Goal: Navigation & Orientation: Find specific page/section

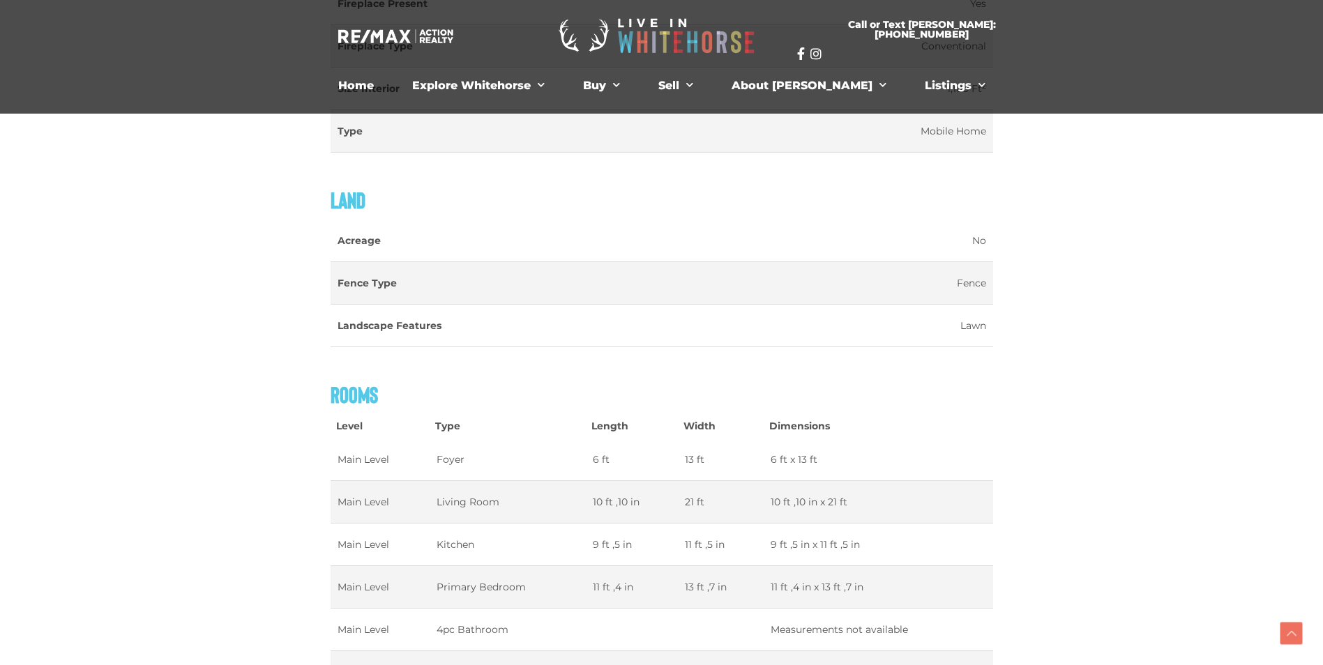
scroll to position [1796, 0]
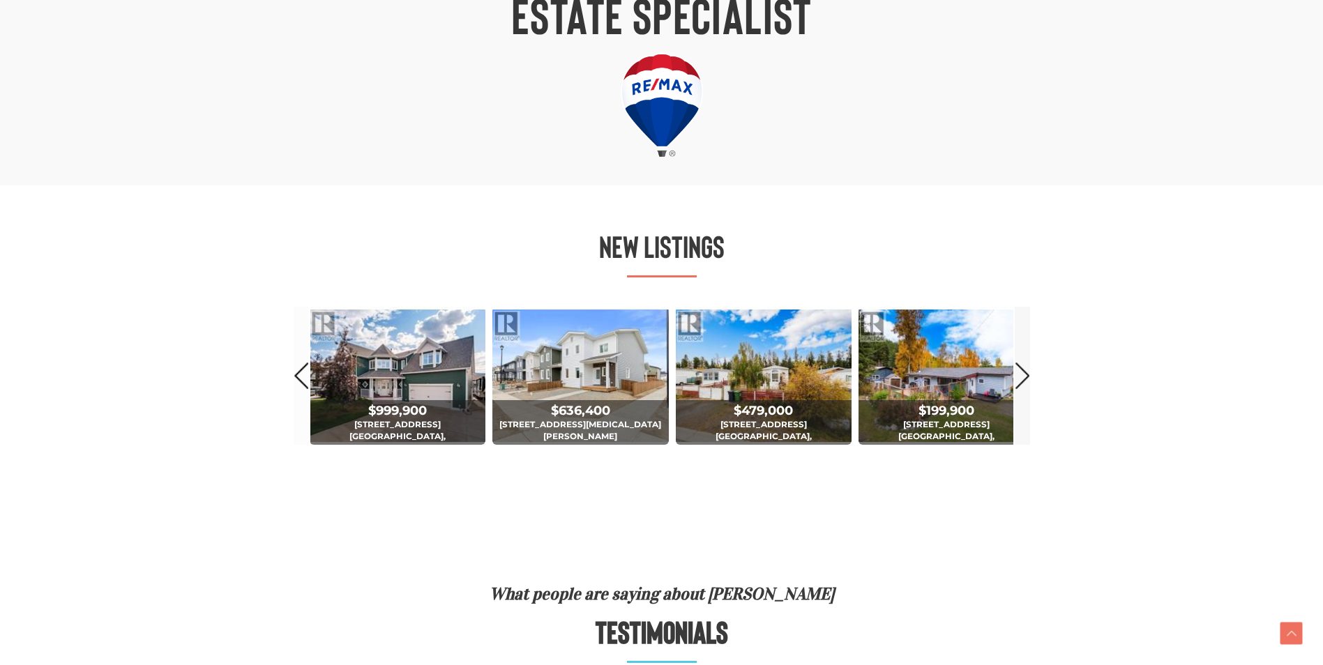
click at [1024, 373] on link "Next" at bounding box center [1022, 375] width 15 height 137
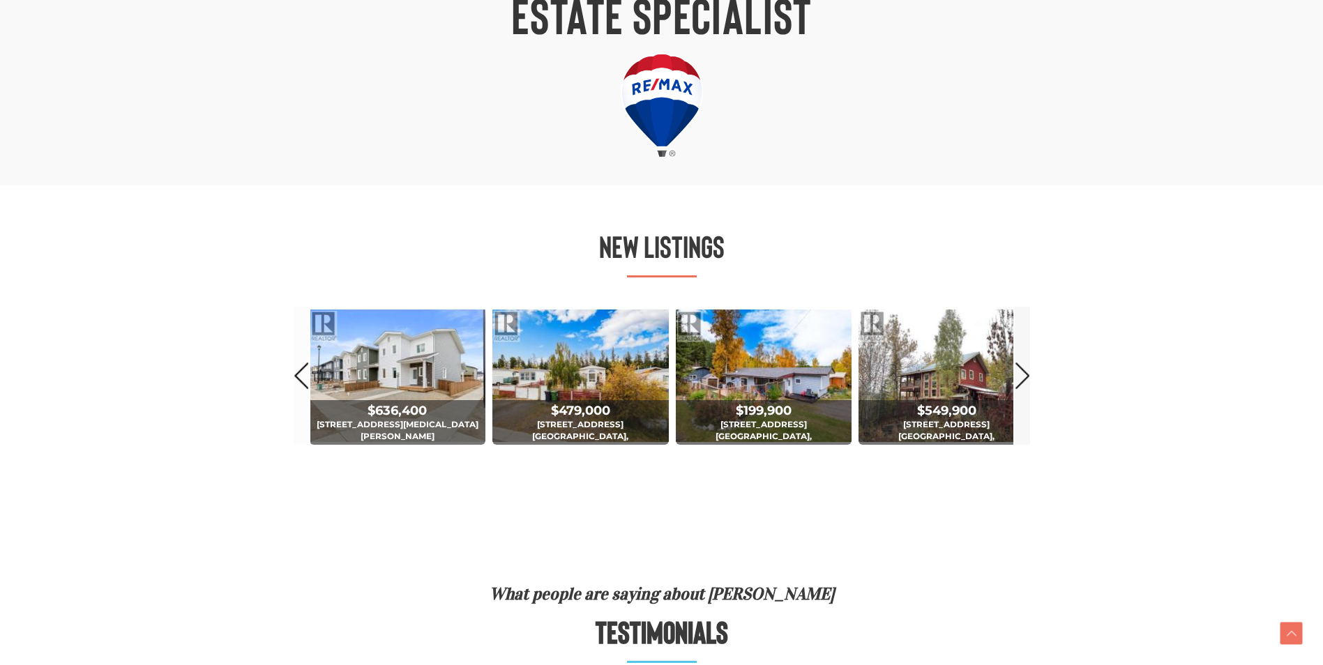
click at [1024, 373] on link "Next" at bounding box center [1022, 375] width 15 height 137
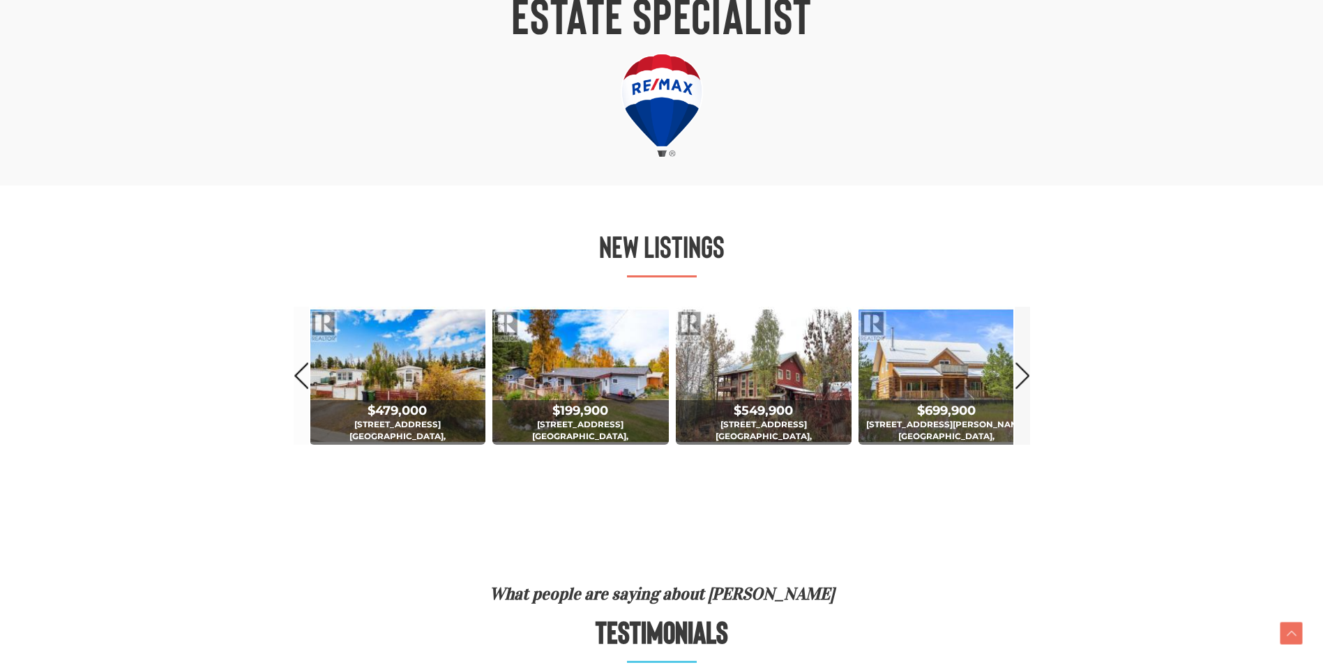
click at [1024, 373] on link "Next" at bounding box center [1022, 375] width 15 height 137
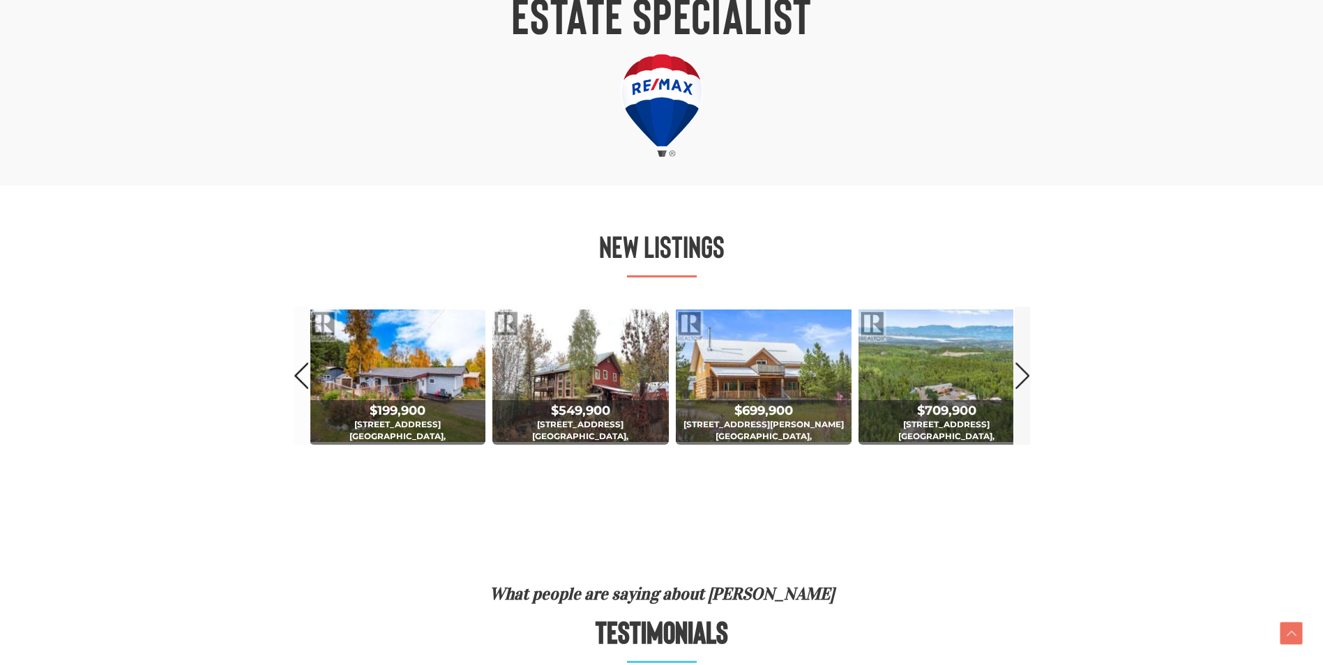
click at [1018, 370] on link "Next" at bounding box center [1022, 375] width 15 height 137
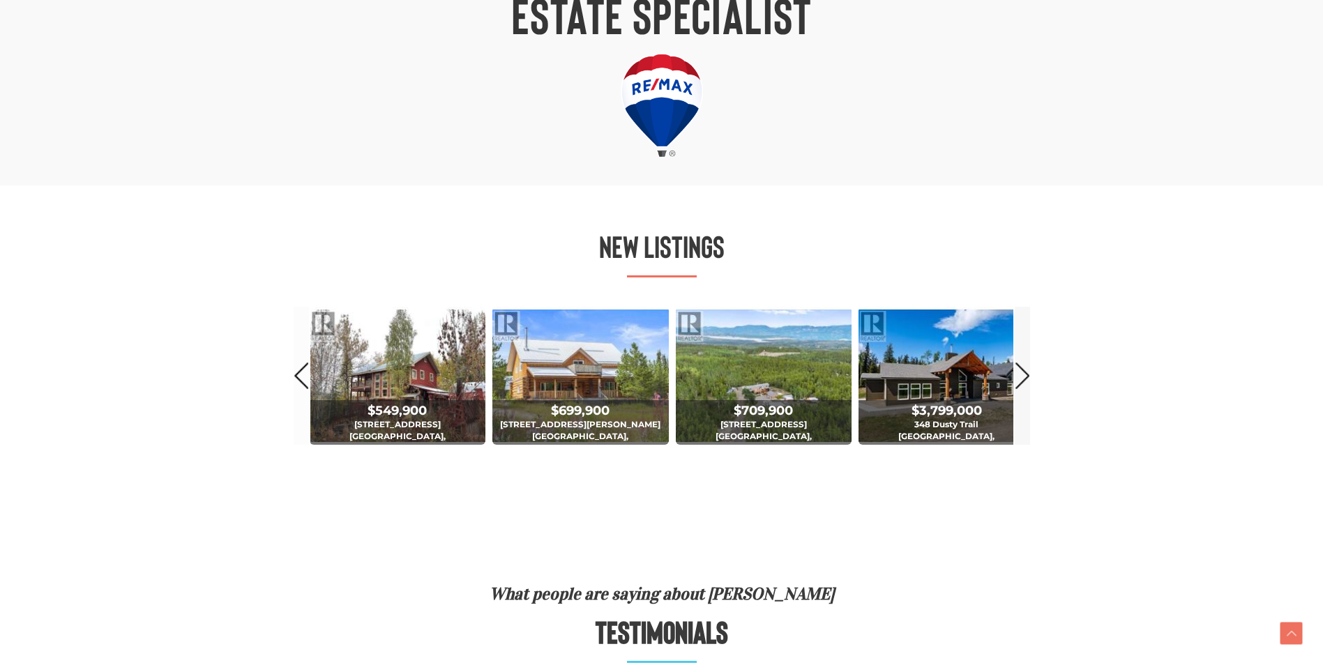
click at [1018, 370] on link "Next" at bounding box center [1022, 375] width 15 height 137
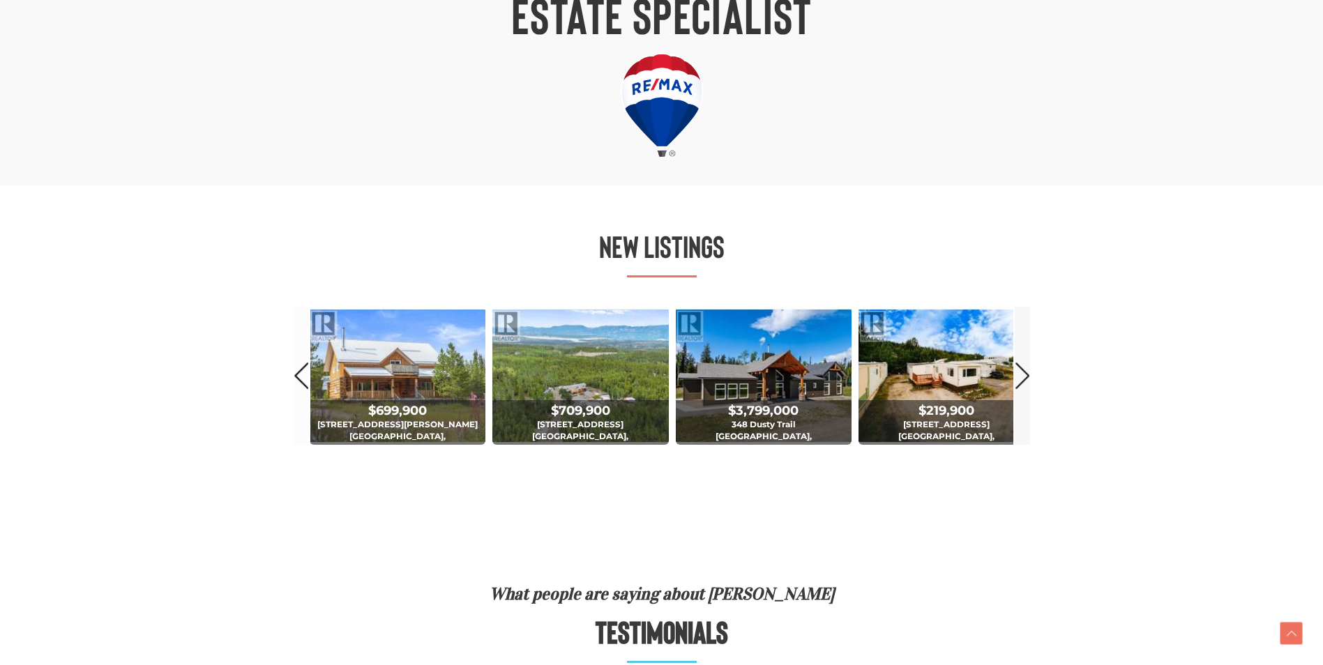
click at [1018, 370] on link "Next" at bounding box center [1022, 375] width 15 height 137
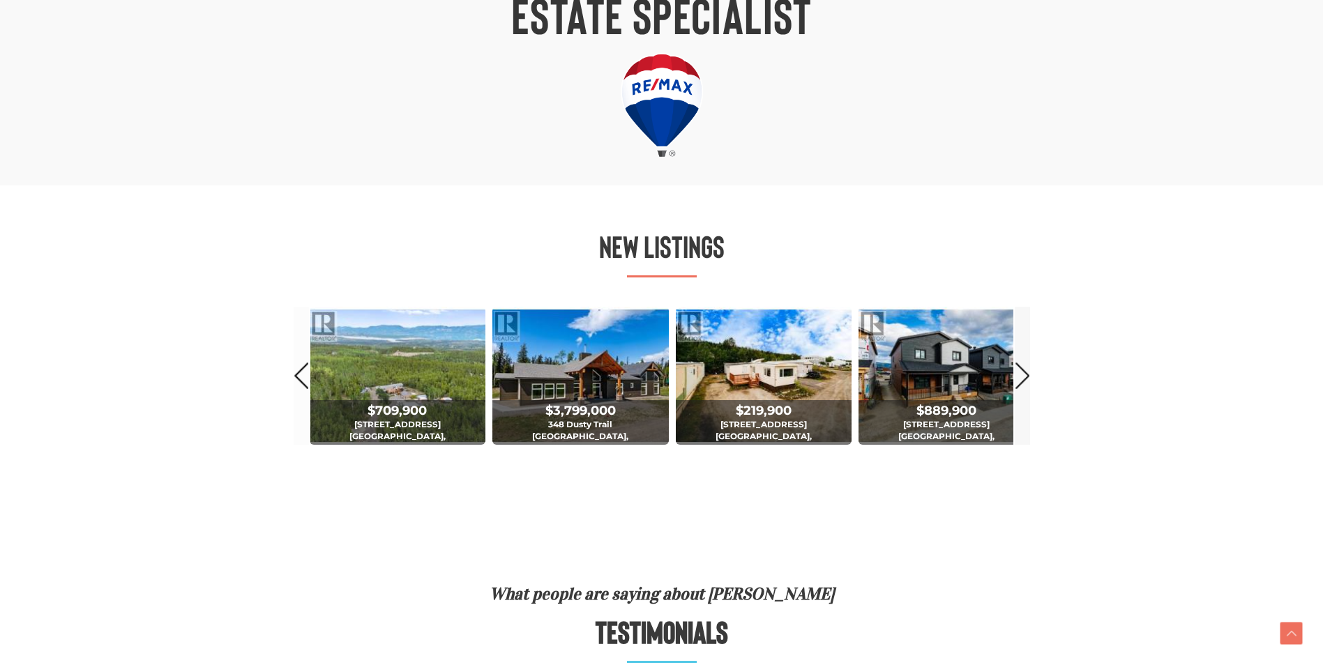
click at [1018, 370] on link "Next" at bounding box center [1022, 375] width 15 height 137
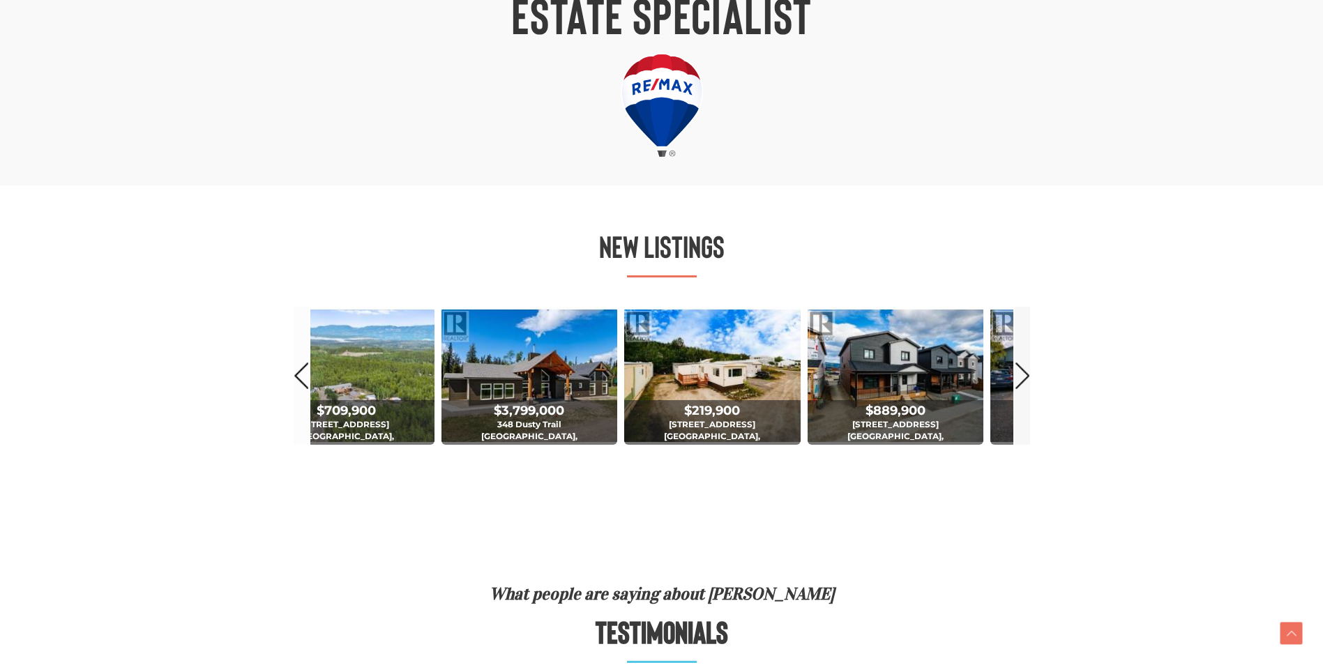
click at [1018, 370] on link "Next" at bounding box center [1022, 375] width 15 height 137
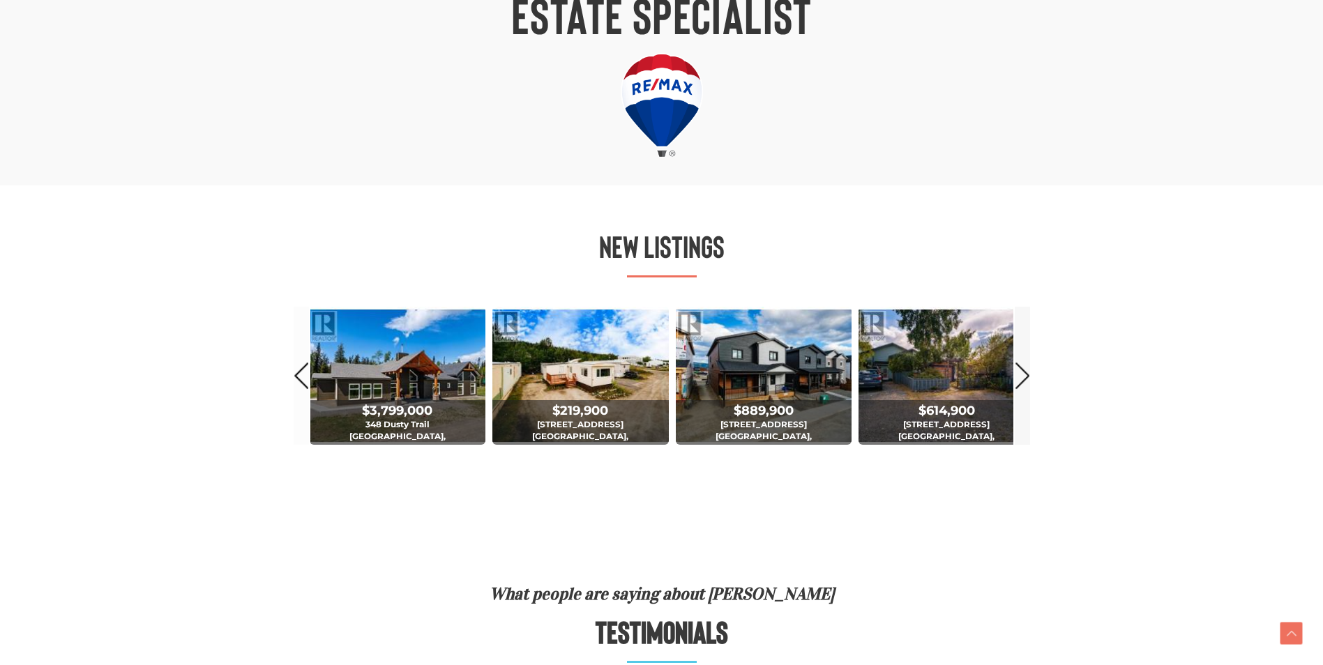
click at [1018, 370] on link "Next" at bounding box center [1022, 375] width 15 height 137
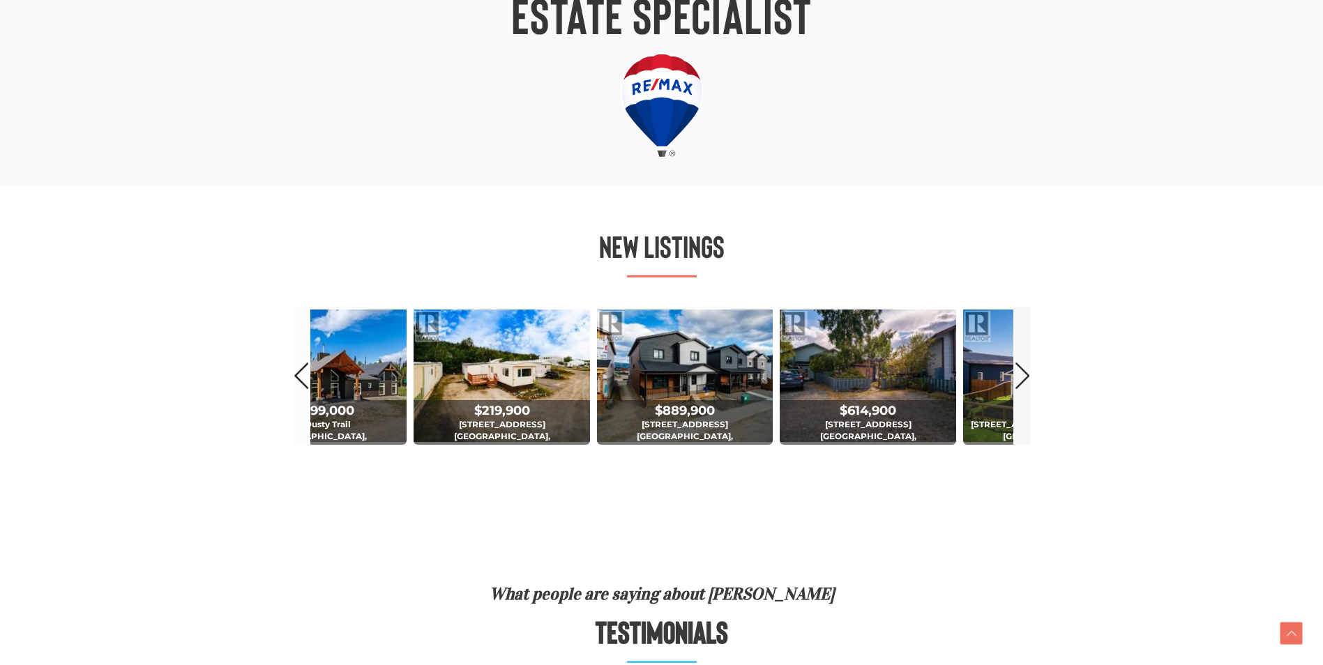
click at [1018, 370] on link "Next" at bounding box center [1022, 375] width 15 height 137
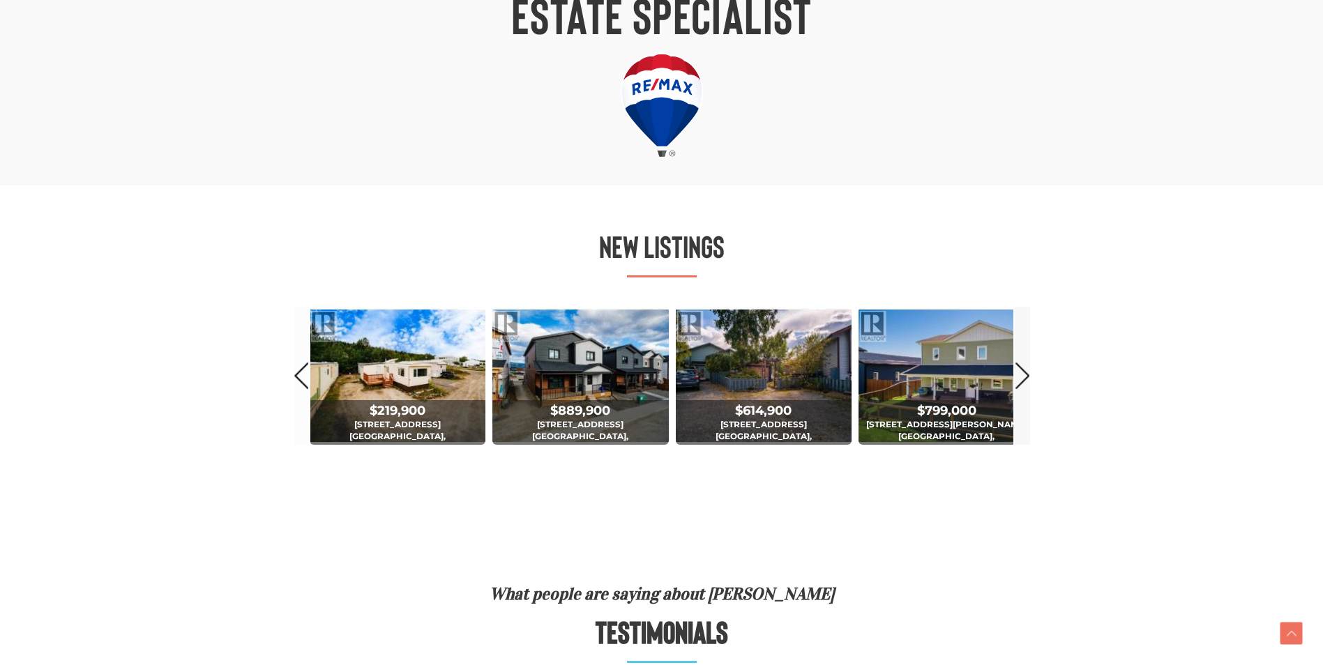
click at [1018, 370] on link "Next" at bounding box center [1022, 375] width 15 height 137
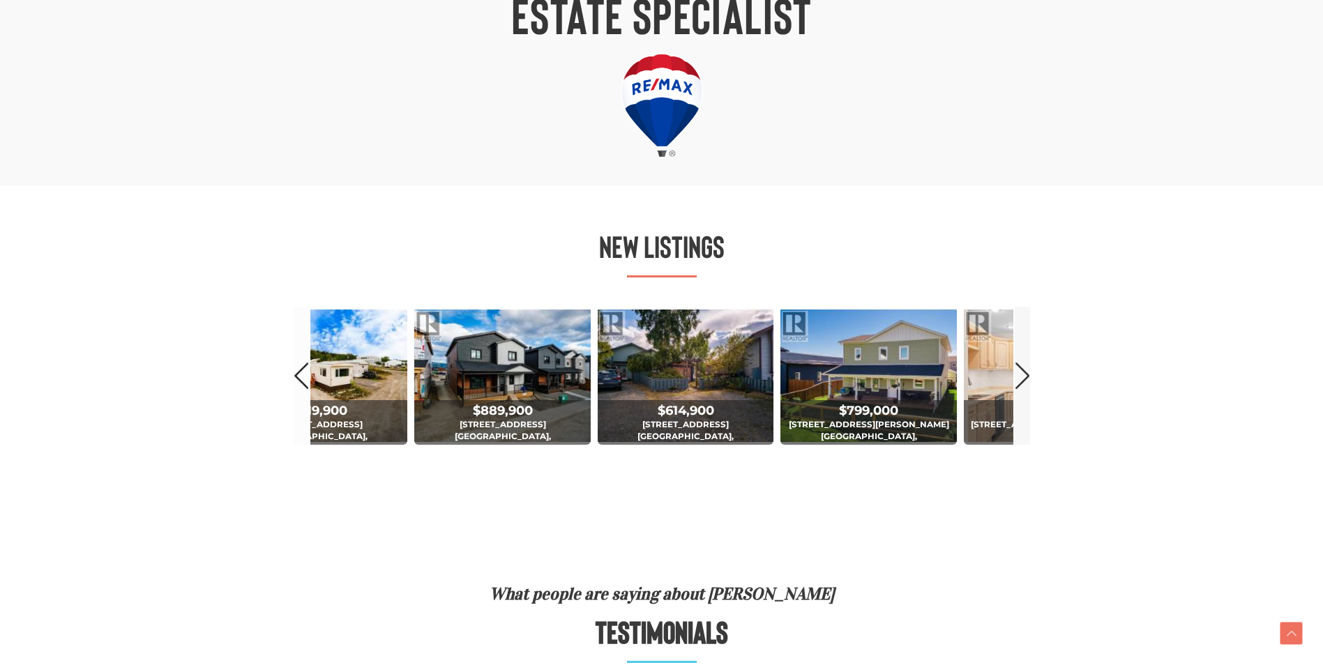
click at [1018, 370] on link "Next" at bounding box center [1022, 375] width 15 height 137
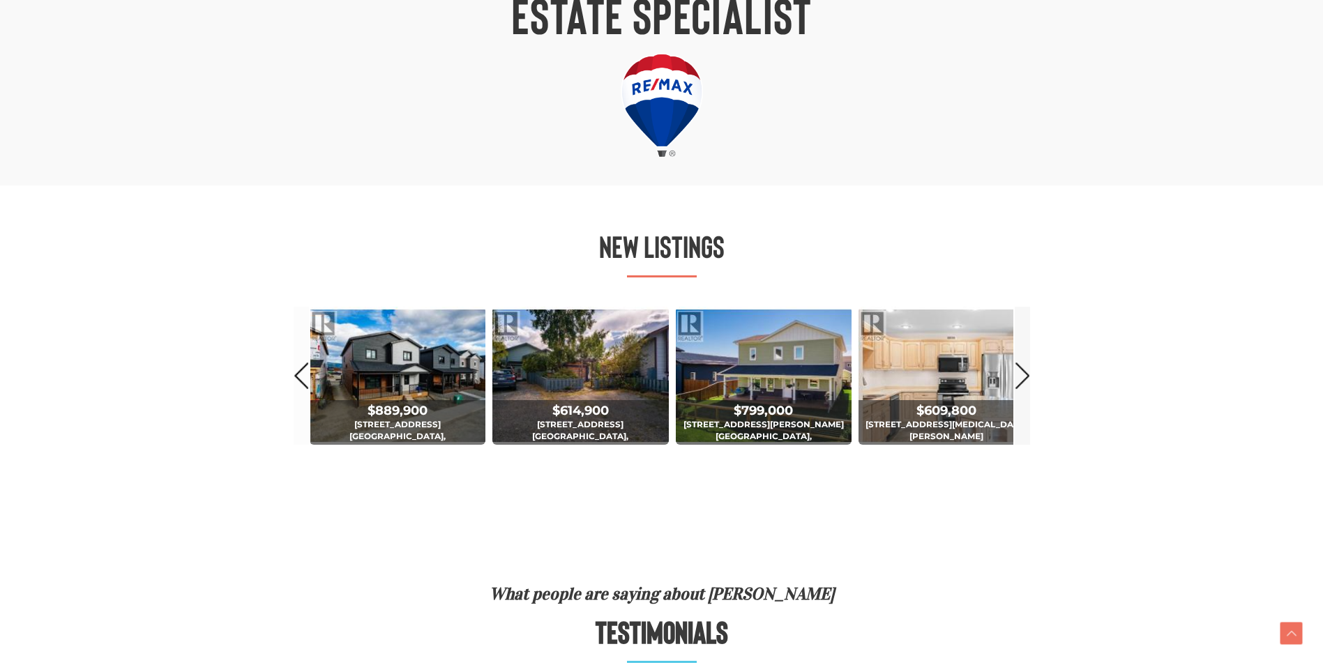
click at [1018, 370] on link "Next" at bounding box center [1022, 375] width 15 height 137
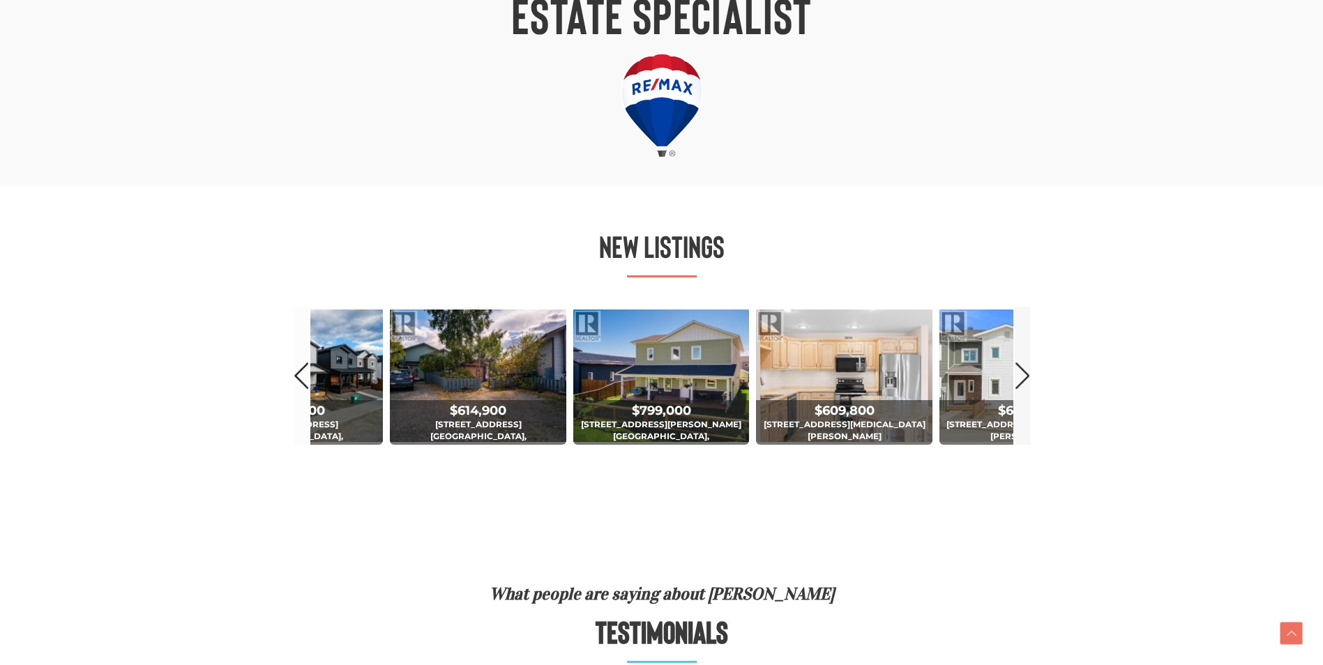
click at [1018, 370] on link "Next" at bounding box center [1022, 375] width 15 height 137
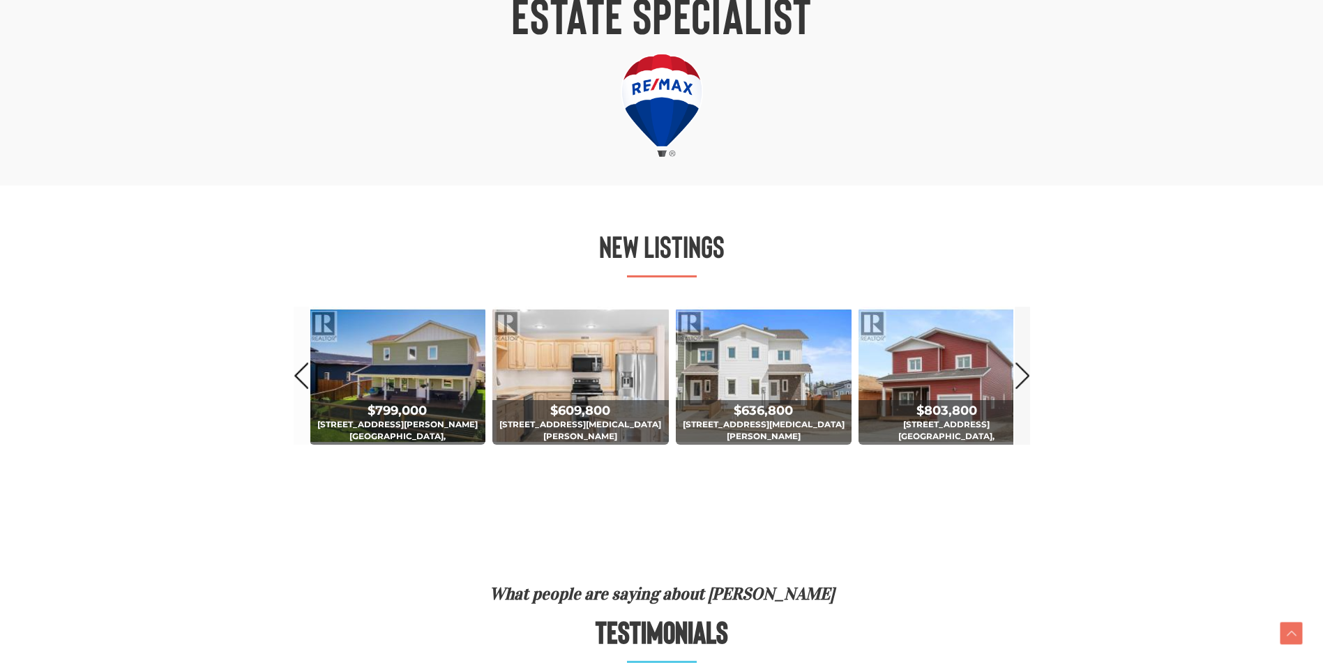
click at [1018, 370] on link "Next" at bounding box center [1022, 375] width 15 height 137
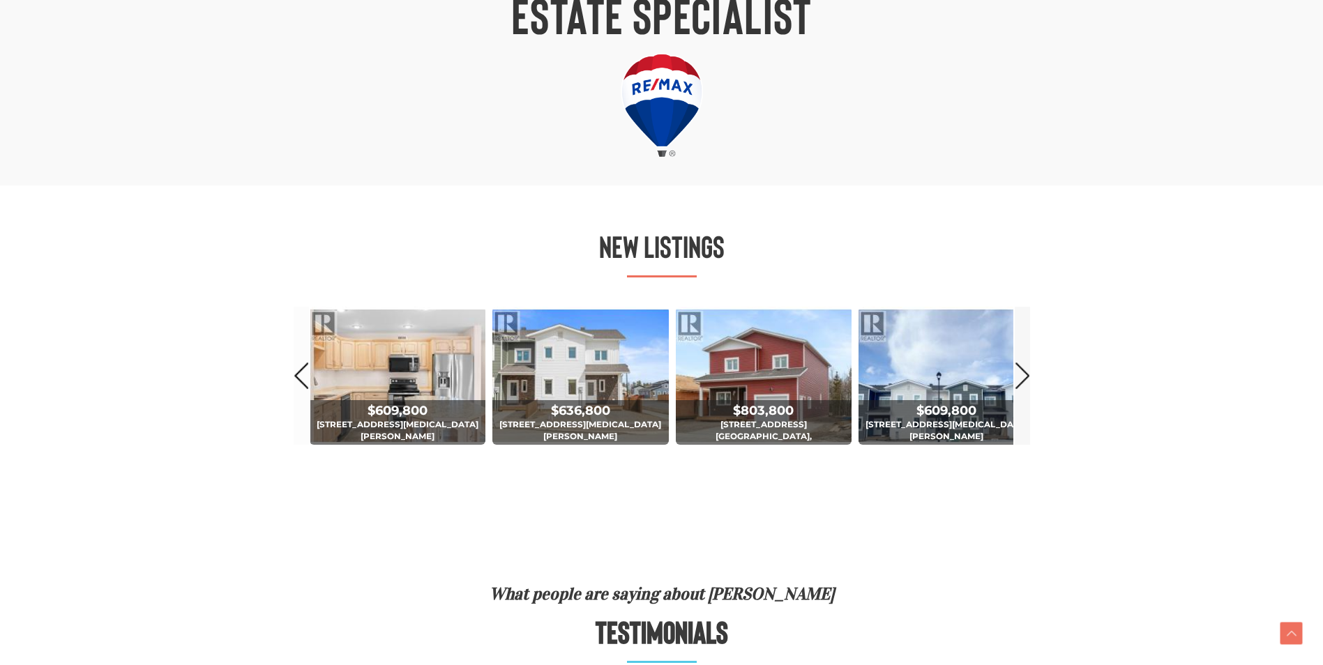
click at [1018, 370] on link "Next" at bounding box center [1022, 375] width 15 height 137
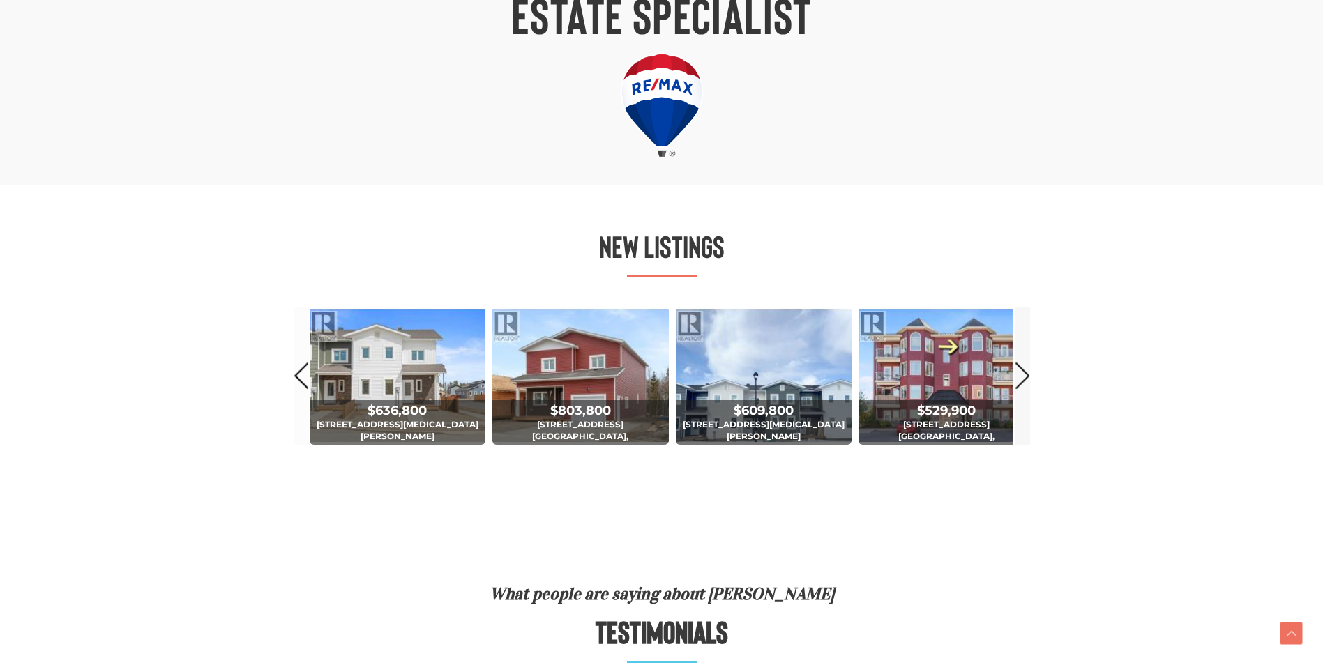
click at [1018, 370] on link "Next" at bounding box center [1022, 375] width 15 height 137
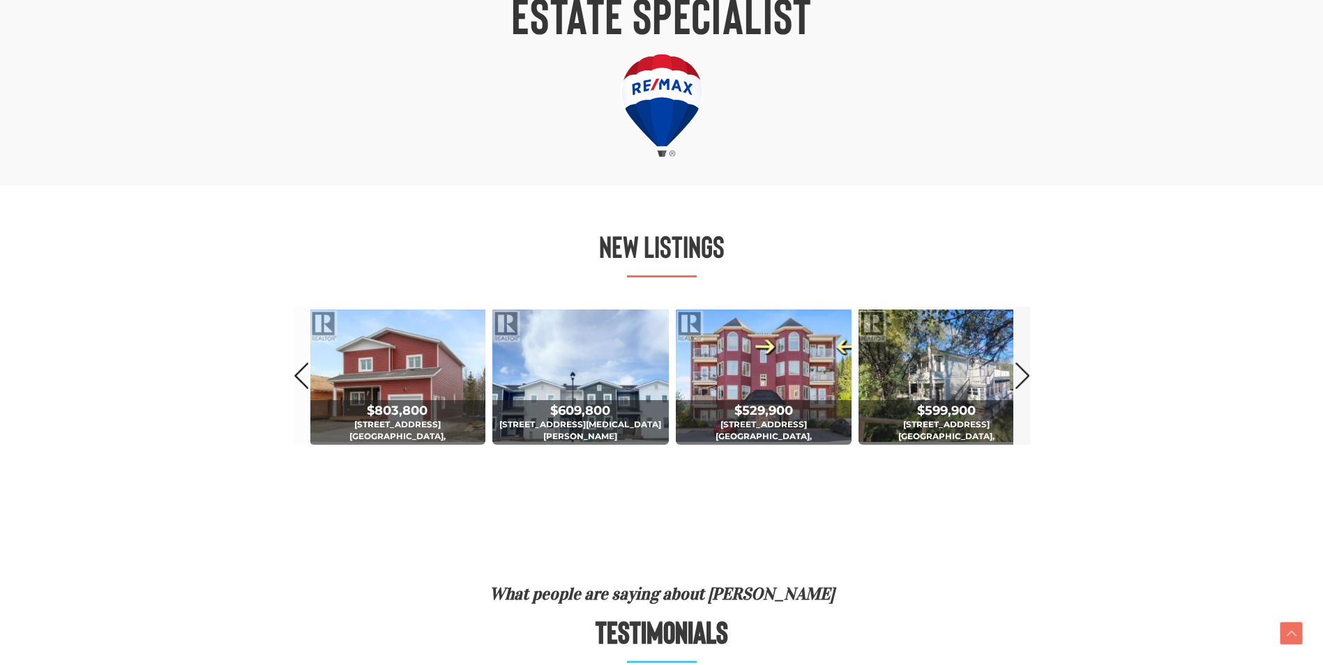
click at [1018, 370] on link "Next" at bounding box center [1022, 375] width 15 height 137
